Goal: Transaction & Acquisition: Obtain resource

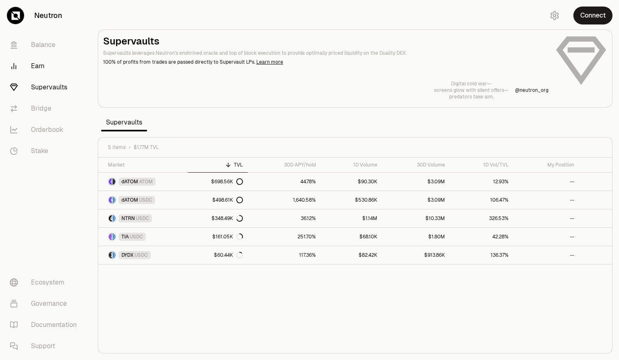
click at [40, 66] on link "Earn" at bounding box center [45, 65] width 85 height 21
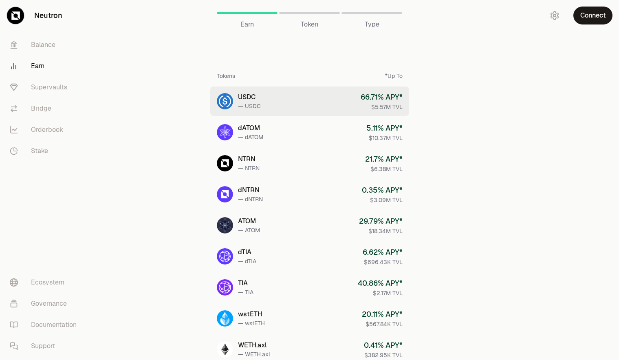
click at [306, 110] on link "USDC — USDC 66.71 % APY* $5.57M TVL" at bounding box center [309, 100] width 199 height 29
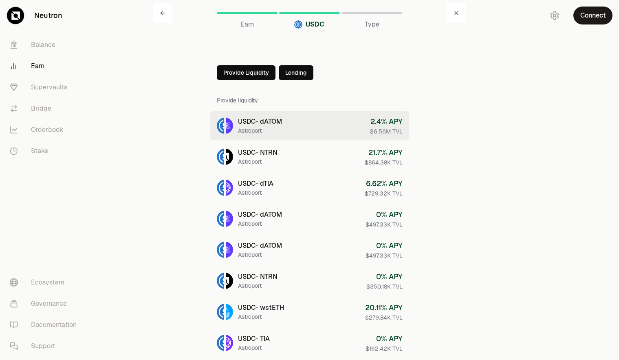
click at [263, 120] on div "USDC - dATOM" at bounding box center [260, 122] width 44 height 10
